Goal: Transaction & Acquisition: Purchase product/service

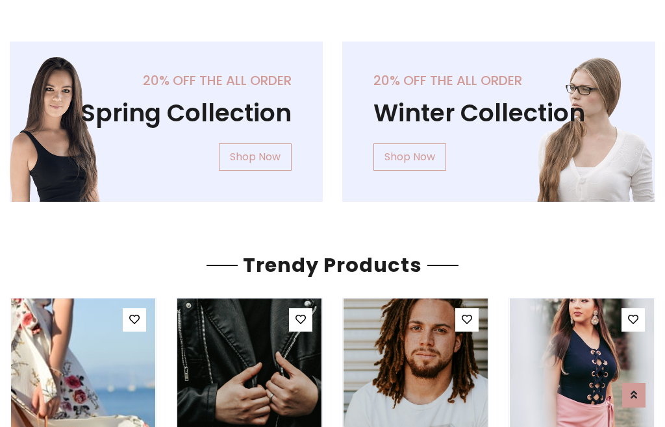
scroll to position [66, 0]
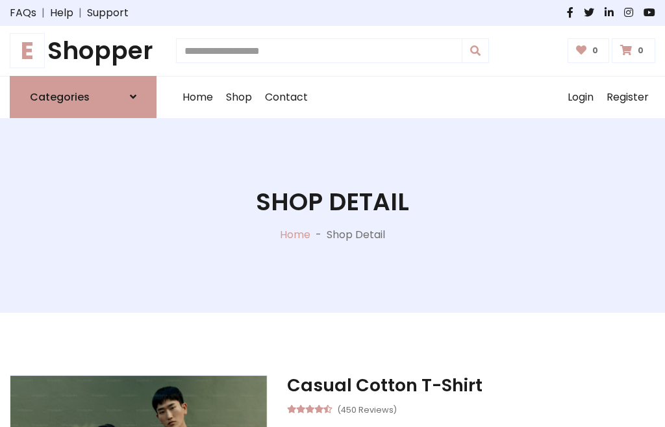
click at [83, 51] on h1 "E Shopper" at bounding box center [83, 50] width 147 height 29
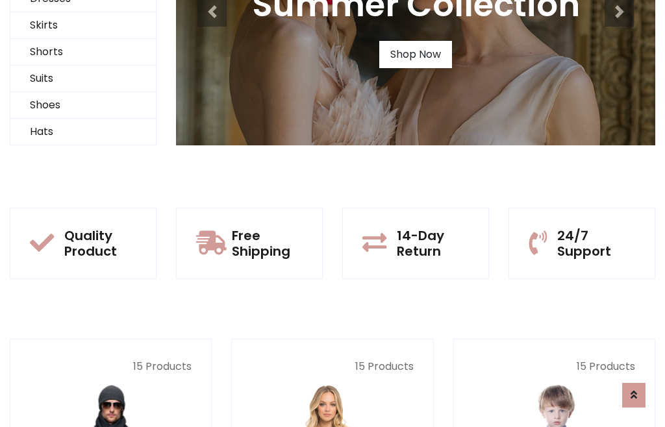
scroll to position [125, 0]
